Goal: Task Accomplishment & Management: Complete application form

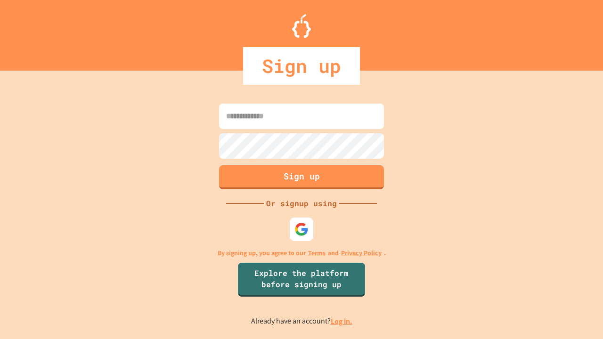
click at [342, 321] on link "Log in." at bounding box center [342, 322] width 22 height 10
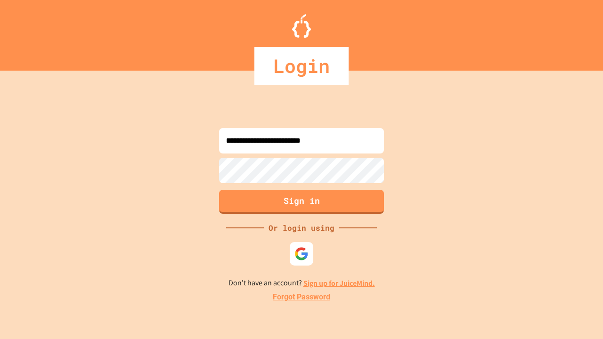
type input "**********"
